Goal: Task Accomplishment & Management: Manage account settings

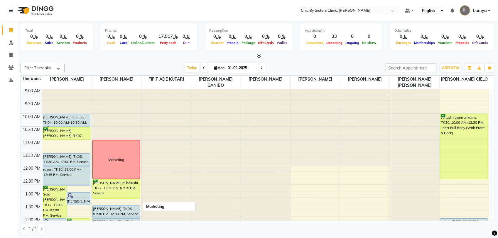
scroll to position [73, 0]
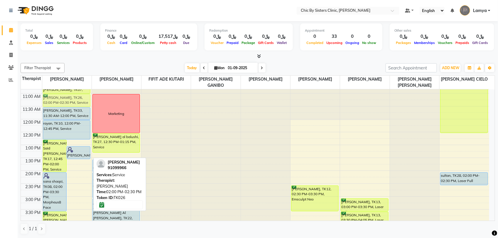
drag, startPoint x: 75, startPoint y: 183, endPoint x: 80, endPoint y: 107, distance: 75.9
click at [80, 107] on div "[PERSON_NAME] Said [PERSON_NAME], TK17, 12:45 PM-02:00 PM, Service [PERSON_NAME…" at bounding box center [66, 222] width 49 height 413
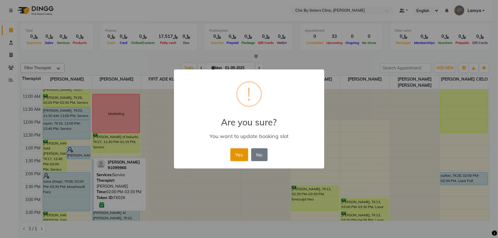
click at [238, 151] on button "Yes" at bounding box center [240, 155] width 18 height 13
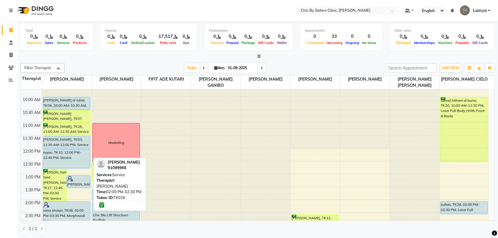
scroll to position [37, 0]
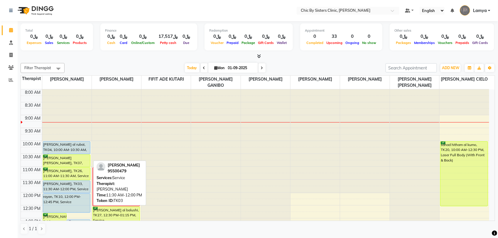
click at [68, 189] on div "[PERSON_NAME], TK03, 11:30 AM-12:00 PM, Service" at bounding box center [66, 187] width 47 height 12
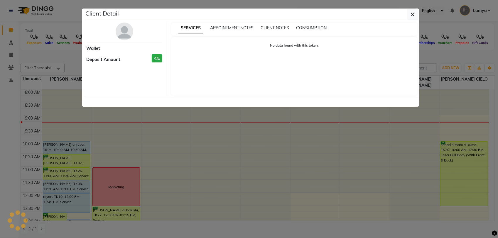
select select "5"
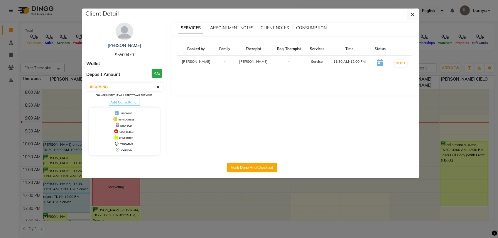
drag, startPoint x: 134, startPoint y: 53, endPoint x: 111, endPoint y: 56, distance: 23.1
click at [111, 56] on div "huda hamed 95500479" at bounding box center [125, 51] width 76 height 16
copy span "95500479"
click at [441, 26] on ngb-modal-window "Client Detail huda hamed 95500479 Wallet Deposit Amount ﷼0 Select IN SERVICE CO…" at bounding box center [249, 119] width 498 height 238
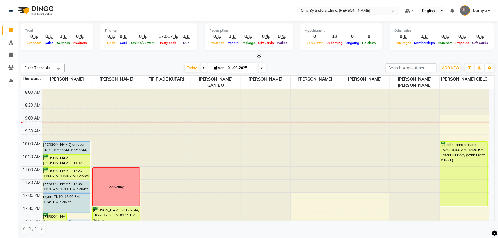
click at [261, 68] on icon at bounding box center [262, 68] width 2 height 4
type input "02-09-2025"
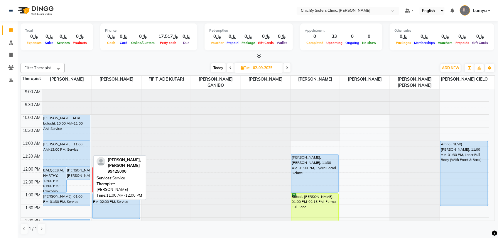
scroll to position [63, 0]
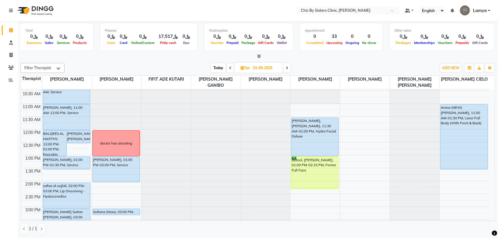
click at [257, 68] on input "02-09-2025" at bounding box center [265, 68] width 29 height 9
select select "9"
select select "2025"
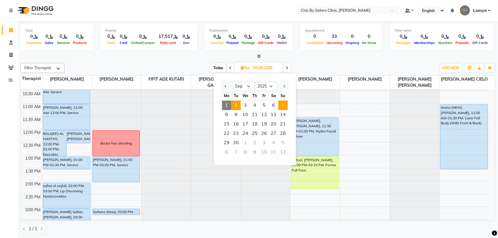
click at [285, 102] on span "7" at bounding box center [283, 105] width 9 height 9
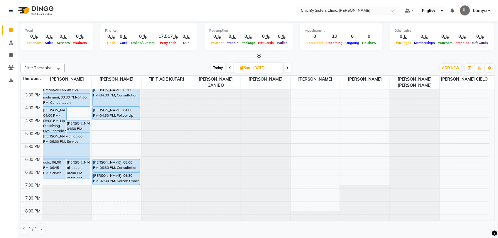
scroll to position [173, 0]
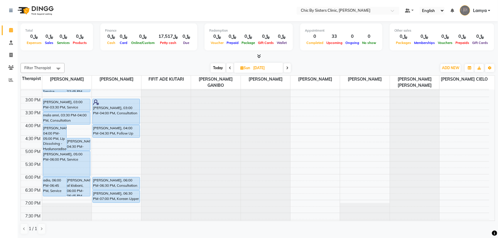
click at [221, 68] on span "Today" at bounding box center [218, 67] width 15 height 9
type input "01-09-2025"
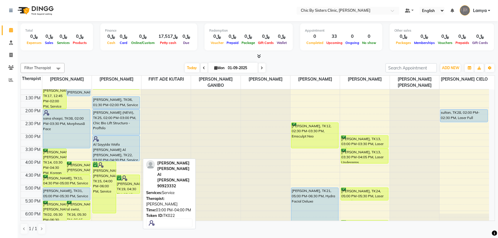
scroll to position [100, 0]
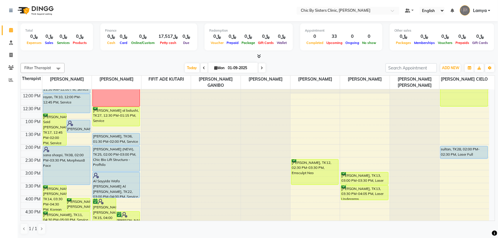
click at [246, 67] on input "01-09-2025" at bounding box center [240, 68] width 29 height 9
select select "9"
select select "2025"
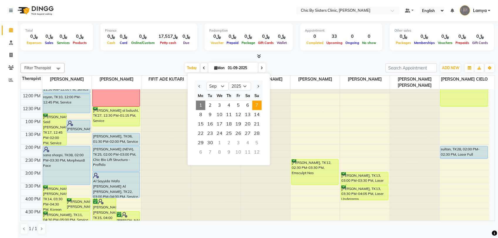
click at [255, 105] on span "7" at bounding box center [257, 105] width 9 height 9
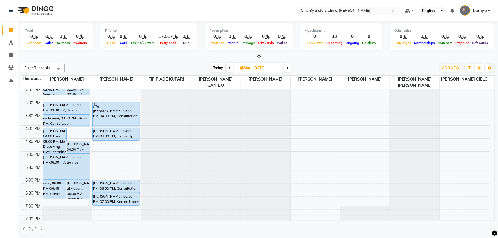
scroll to position [173, 0]
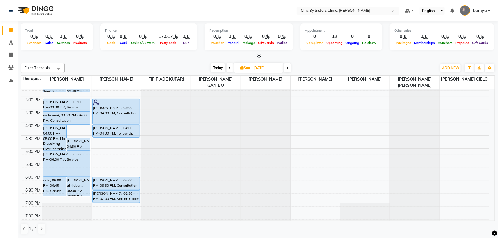
click at [220, 69] on span "Today" at bounding box center [218, 67] width 15 height 9
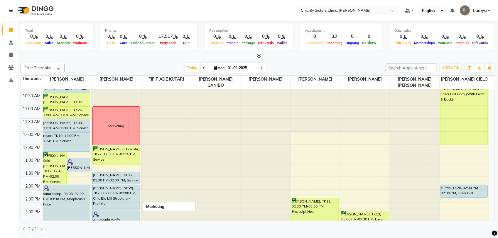
scroll to position [100, 0]
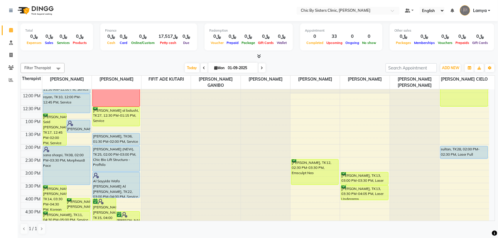
click at [263, 67] on span at bounding box center [262, 67] width 7 height 9
type input "02-09-2025"
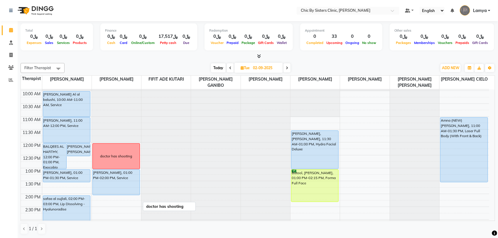
scroll to position [63, 0]
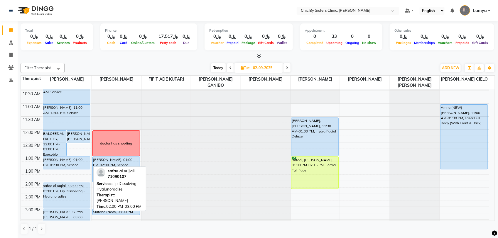
click at [74, 194] on div "safaa al oujlali, 02:00 PM-03:00 PM, Lip Dissolving - Hyalunoradise" at bounding box center [66, 195] width 47 height 25
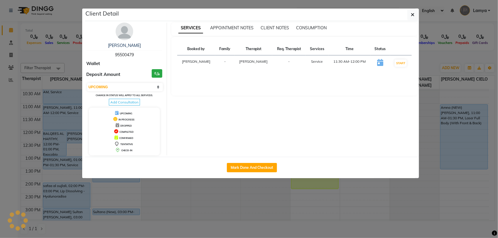
select select "select"
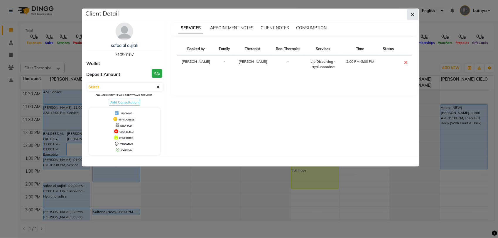
click at [409, 17] on button "button" at bounding box center [413, 14] width 11 height 11
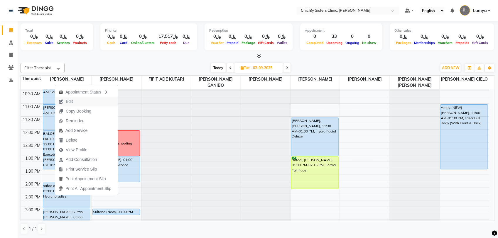
click at [92, 101] on button "Edit" at bounding box center [86, 102] width 63 height 10
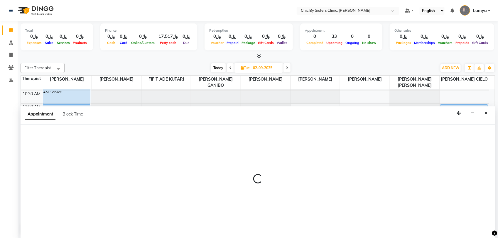
select select "tentative"
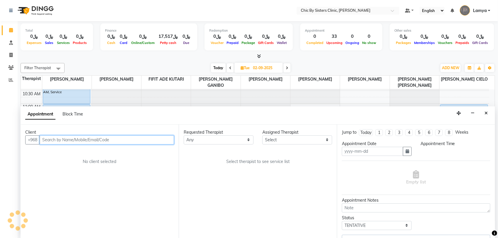
type input "02-09-2025"
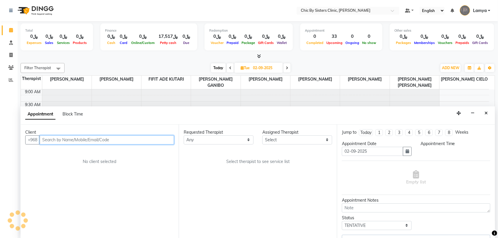
select select "49177"
select select "upcoming"
select select "840"
select select "3125"
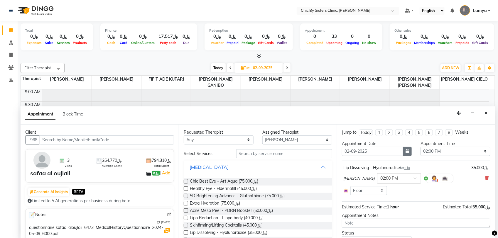
click at [404, 154] on button "button" at bounding box center [407, 151] width 9 height 9
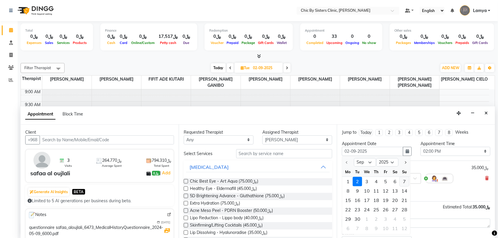
click at [404, 183] on div "7" at bounding box center [404, 181] width 9 height 9
type input "07-09-2025"
select select "840"
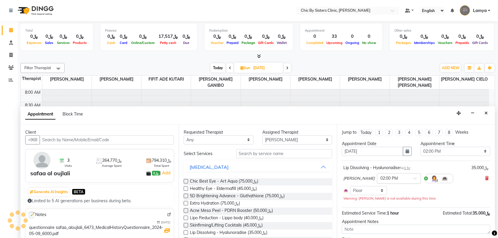
scroll to position [26, 0]
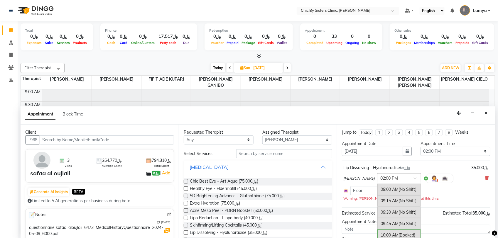
click at [421, 181] on span at bounding box center [417, 180] width 7 height 6
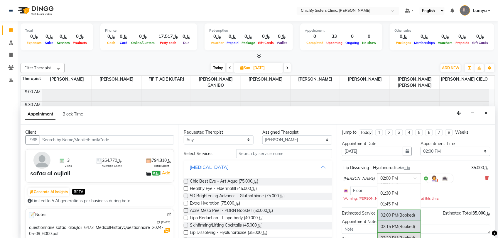
scroll to position [155, 0]
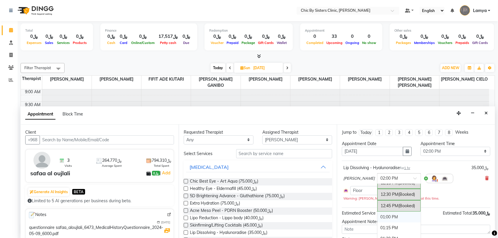
click at [416, 220] on div "01:00 PM" at bounding box center [399, 217] width 43 height 11
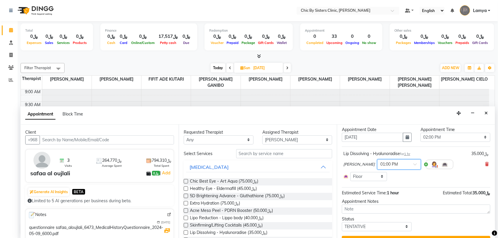
scroll to position [27, 0]
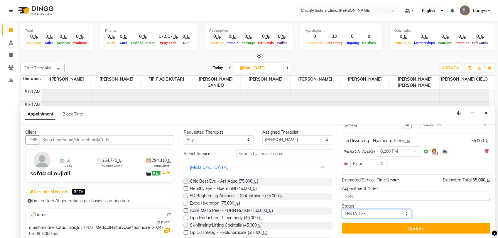
click at [403, 216] on select "Select TENTATIVE CONFIRM UPCOMING" at bounding box center [377, 214] width 70 height 9
select select "upcoming"
click at [342, 210] on select "Select TENTATIVE CONFIRM UPCOMING" at bounding box center [377, 214] width 70 height 9
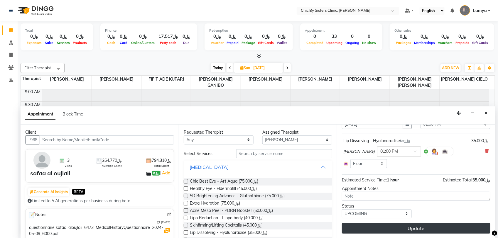
click at [396, 231] on button "Update" at bounding box center [416, 228] width 149 height 11
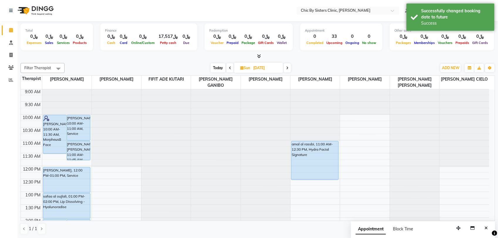
click at [215, 70] on span "Today" at bounding box center [218, 67] width 15 height 9
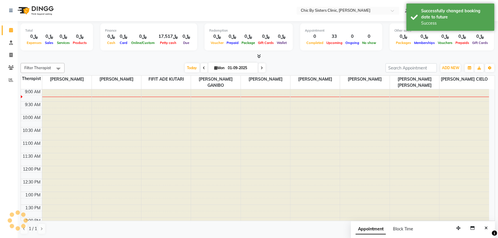
scroll to position [0, 0]
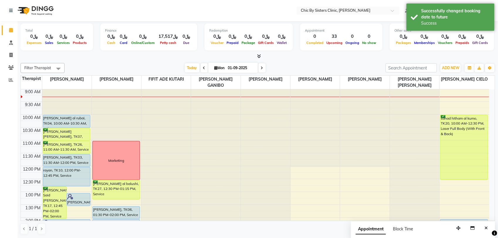
click at [261, 68] on icon at bounding box center [262, 68] width 2 height 4
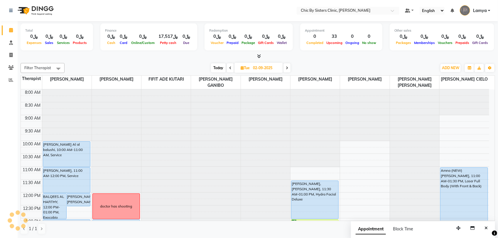
click at [215, 70] on span "Today" at bounding box center [218, 67] width 15 height 9
type input "01-09-2025"
